Goal: Navigation & Orientation: Understand site structure

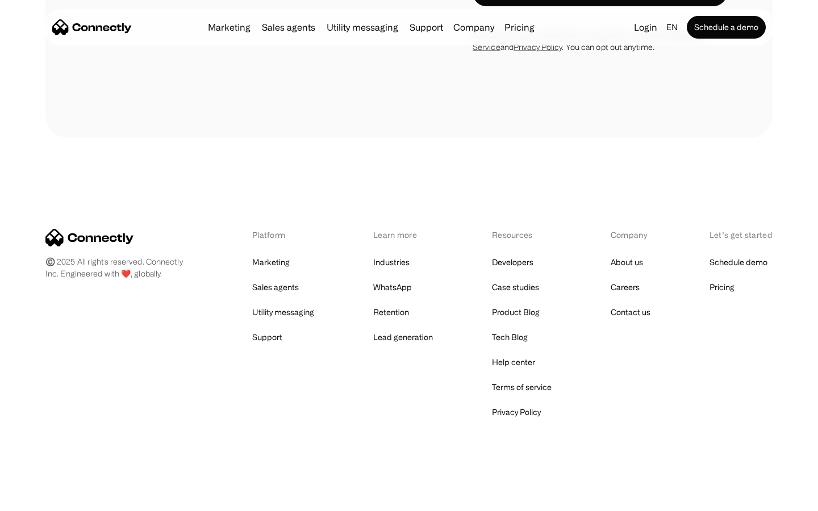
scroll to position [4041, 0]
